Goal: Transaction & Acquisition: Subscribe to service/newsletter

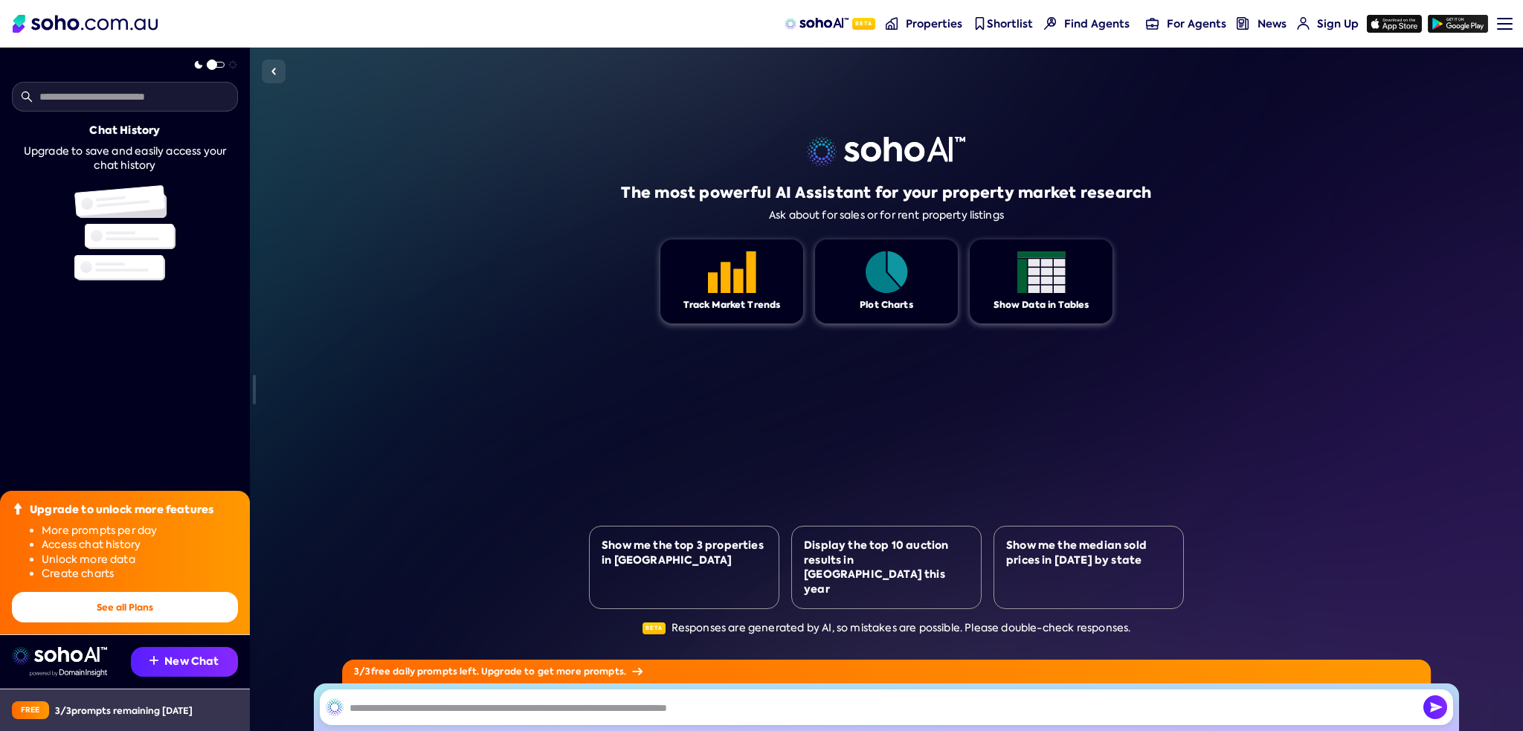
click at [98, 710] on div "3 / 3 prompts remaining [DATE]" at bounding box center [124, 710] width 138 height 13
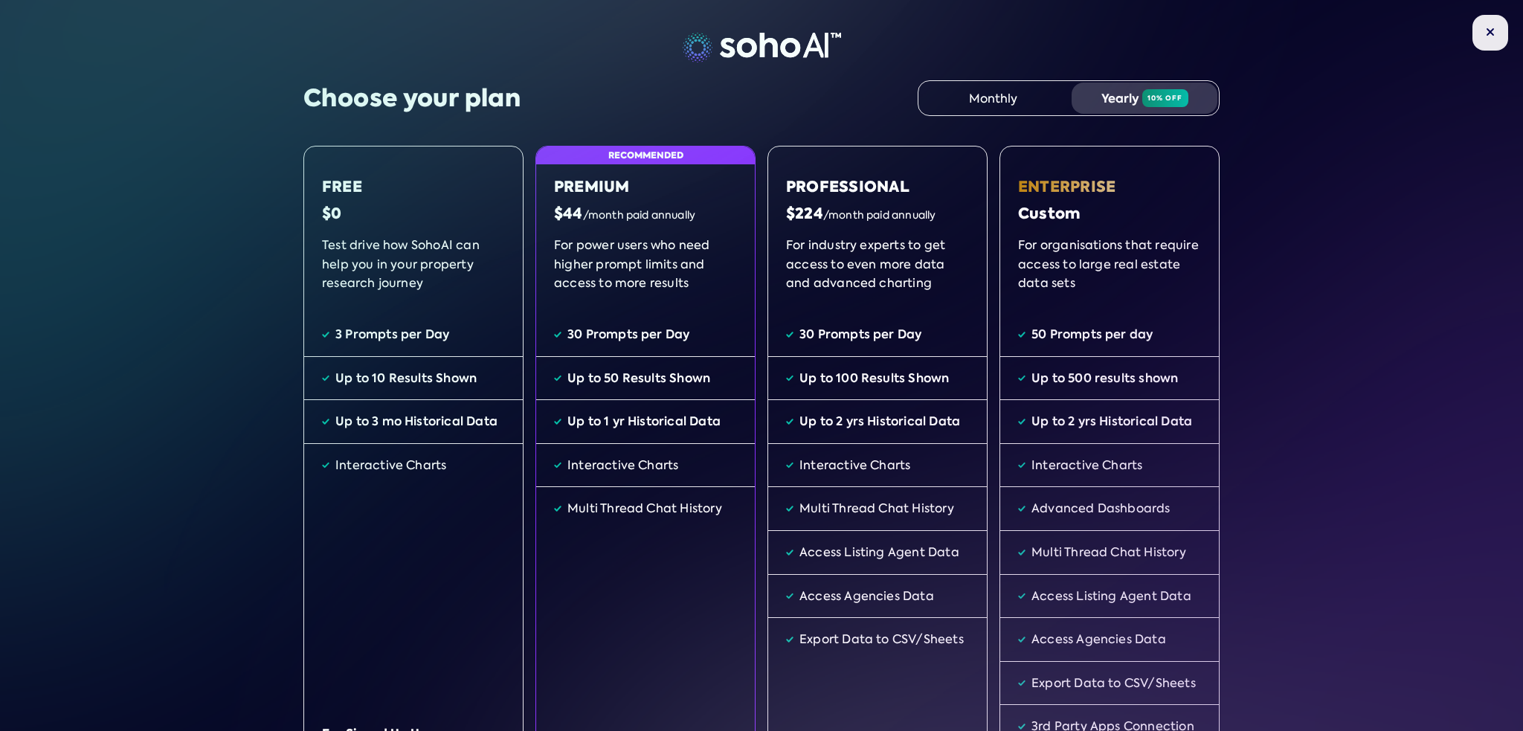
click at [1486, 32] on img at bounding box center [1490, 32] width 9 height 9
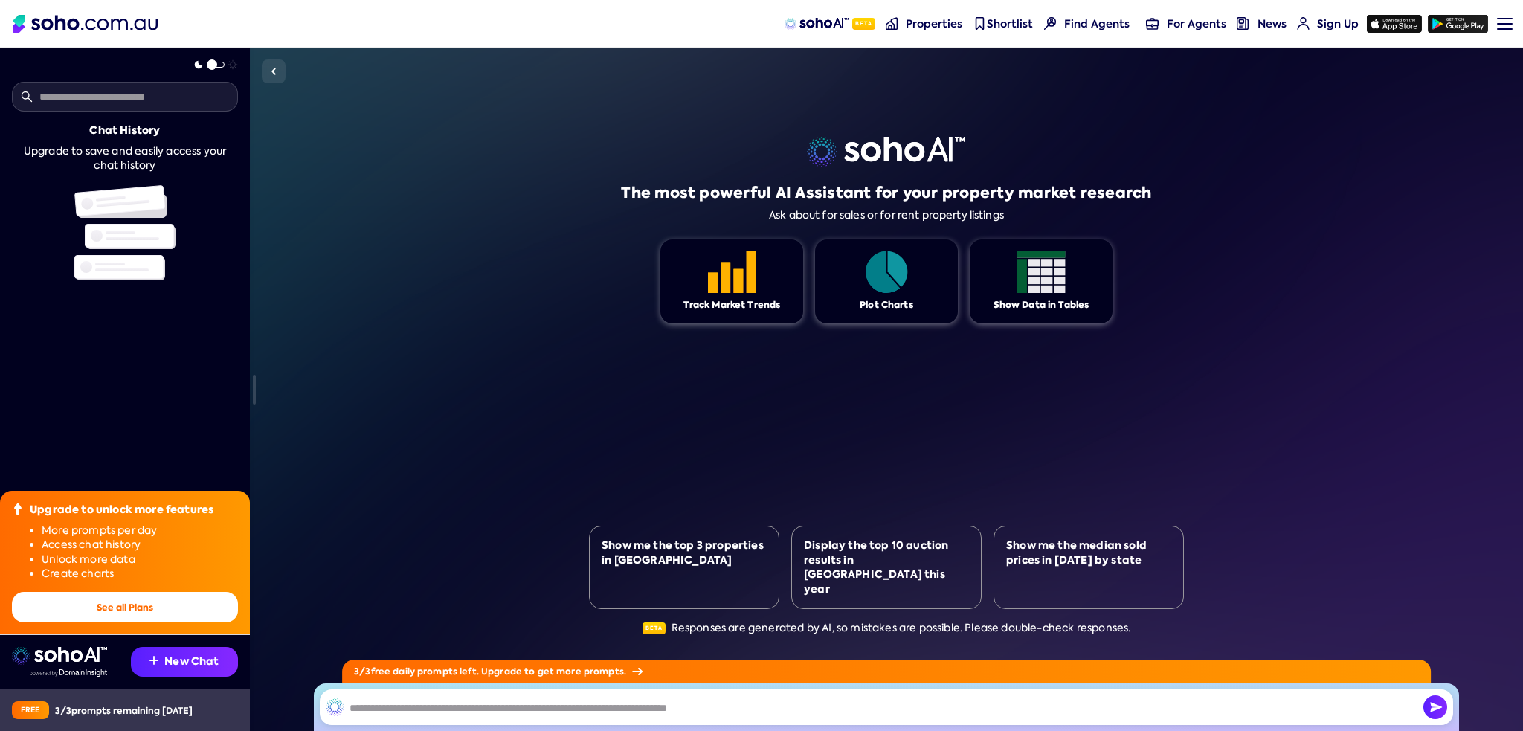
click at [207, 705] on div "Free 3 / 3 prompts remaining [DATE]" at bounding box center [125, 710] width 250 height 42
click at [158, 713] on div "3 / 3 prompts remaining [DATE]" at bounding box center [124, 710] width 138 height 13
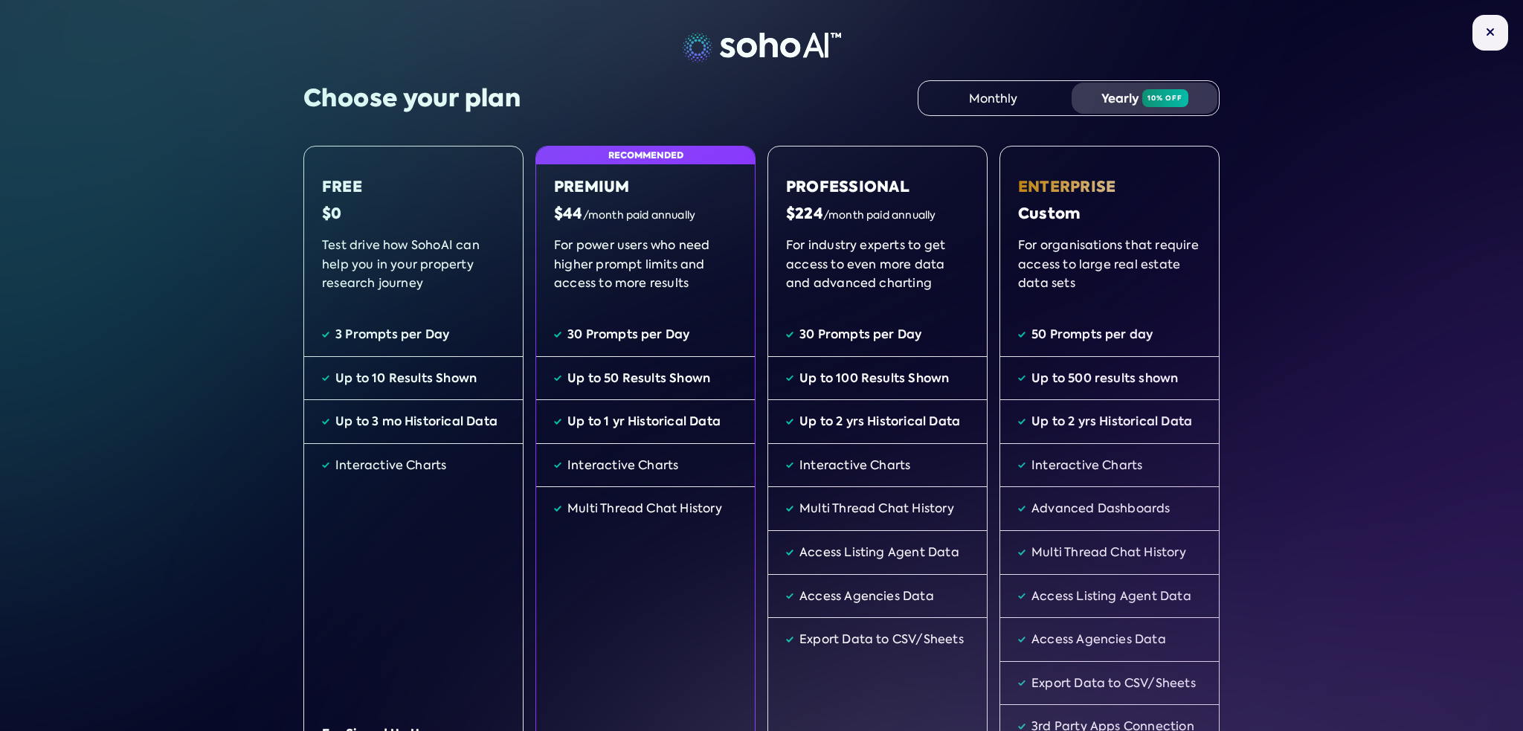
click at [1360, 118] on div "Choose your plan Monthly Yearly 10% off Free $0 Test drive how SohoAI can help …" at bounding box center [761, 365] width 1523 height 731
click at [1490, 32] on button at bounding box center [1491, 33] width 36 height 36
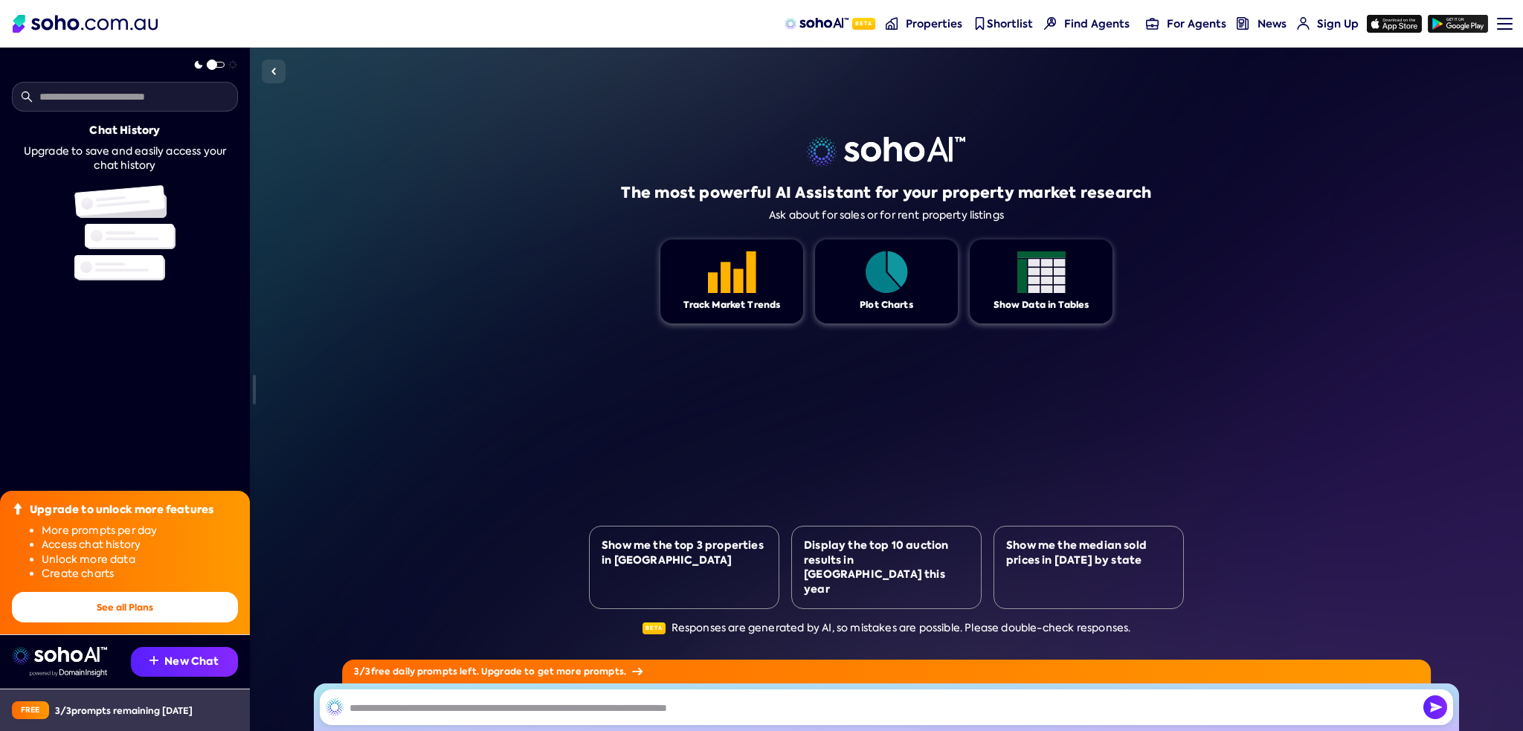
click at [131, 710] on div "3 / 3 prompts remaining [DATE]" at bounding box center [124, 710] width 138 height 13
